Goal: Task Accomplishment & Management: Use online tool/utility

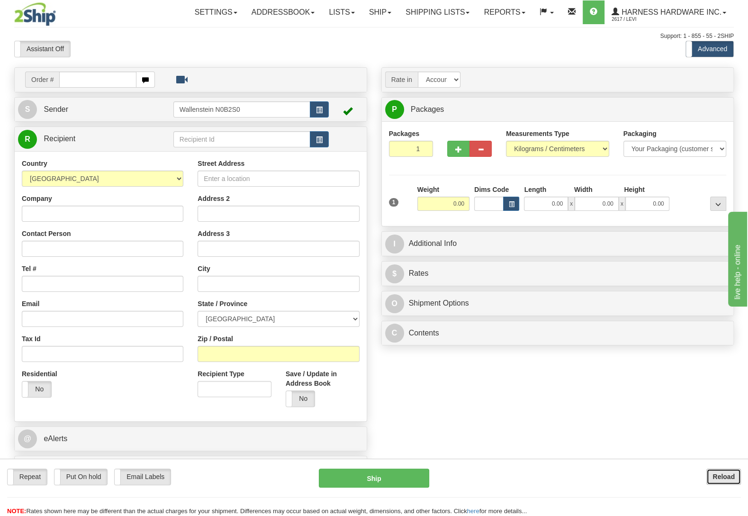
click at [722, 477] on b "Reload" at bounding box center [723, 477] width 22 height 8
click at [201, 146] on input "text" at bounding box center [241, 139] width 137 height 16
click at [201, 144] on input "text" at bounding box center [241, 139] width 137 height 16
type input "PAUM"
click at [81, 214] on input "Company" at bounding box center [102, 214] width 161 height 16
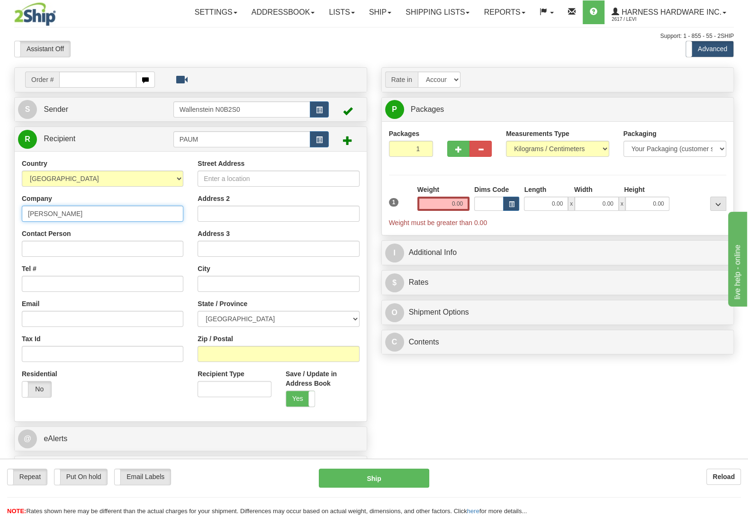
type input "[PERSON_NAME]"
click at [35, 244] on input "Contact Person" at bounding box center [102, 249] width 161 height 16
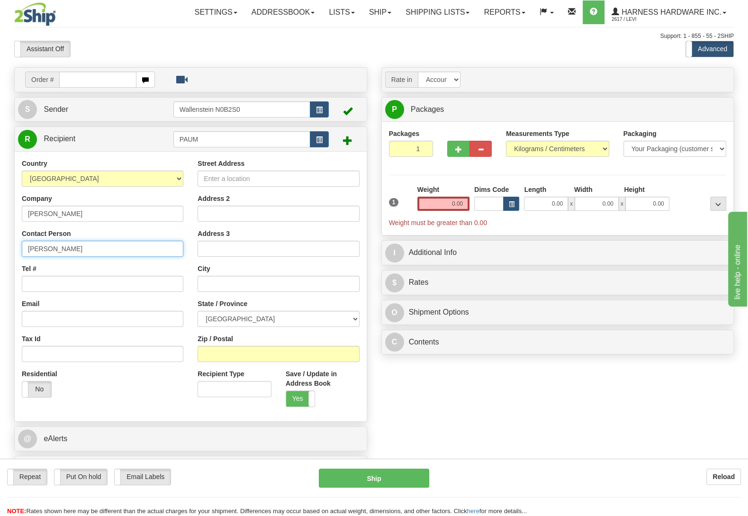
type input "[PERSON_NAME]"
click at [260, 354] on input "Zip / Postal" at bounding box center [277, 354] width 161 height 16
type input "N0K 1R0"
click at [433, 408] on div "Order # S Sender" at bounding box center [374, 276] width 734 height 419
type input "[PERSON_NAME]"
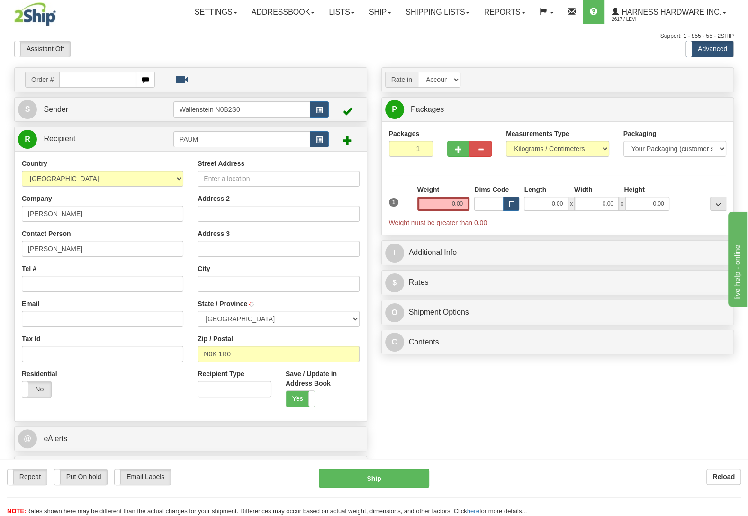
select select "ON"
click at [256, 177] on input "Street Address" at bounding box center [277, 178] width 161 height 16
type input "[STREET_ADDRESS]"
drag, startPoint x: 421, startPoint y: 421, endPoint x: 426, endPoint y: 398, distance: 23.6
click at [422, 419] on div "Order # S Sender" at bounding box center [374, 276] width 734 height 419
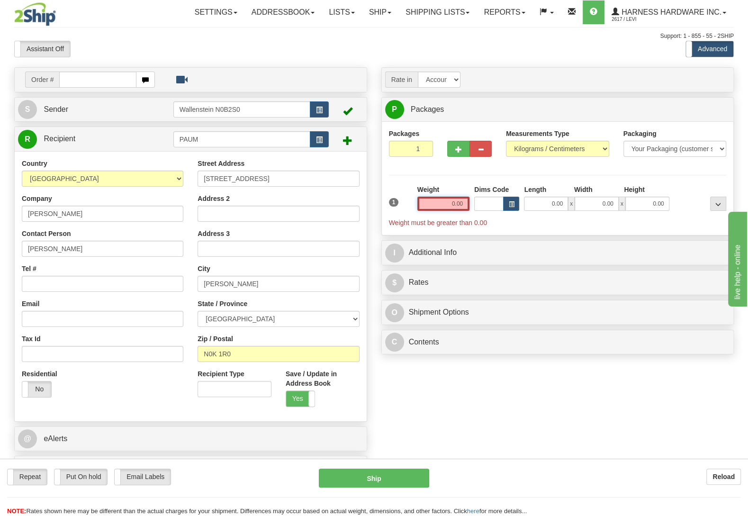
click at [459, 204] on input "0.00" at bounding box center [443, 204] width 52 height 14
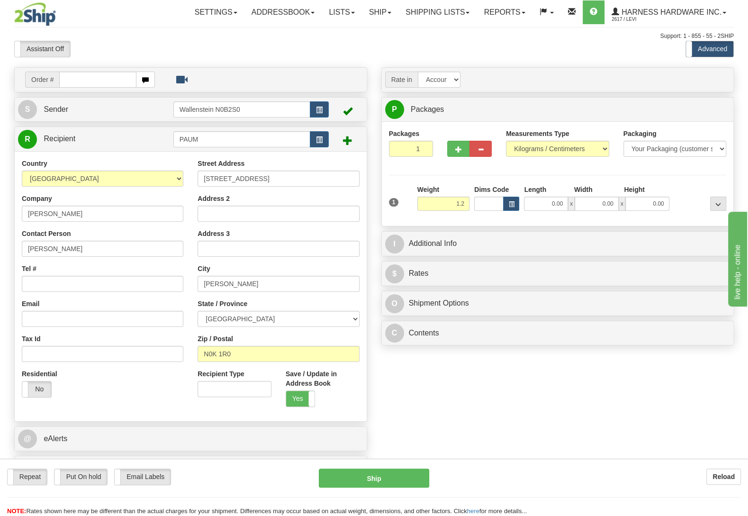
type input "1.20"
click at [675, 188] on div at bounding box center [699, 198] width 57 height 26
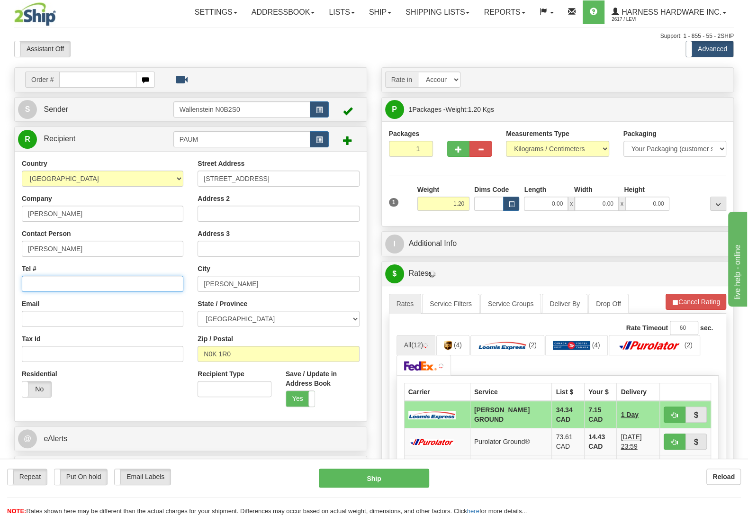
click at [116, 286] on input "Tel #" at bounding box center [102, 284] width 161 height 16
type input "[PHONE_NUMBER]"
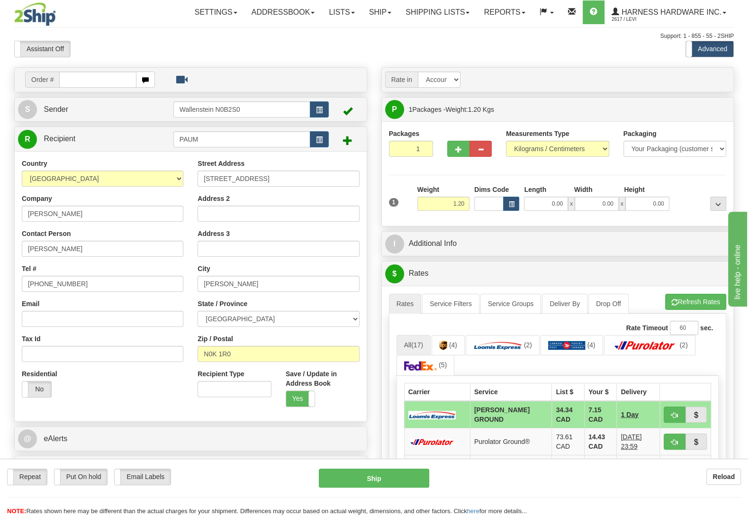
click at [675, 183] on div "Packages 1 1 Measurements Type" at bounding box center [558, 174] width 338 height 90
click at [674, 296] on button "Refresh Rates" at bounding box center [695, 302] width 61 height 16
click at [402, 475] on button "Ship" at bounding box center [374, 477] width 110 height 19
type input "DD"
